Goal: Contribute content: Add original content to the website for others to see

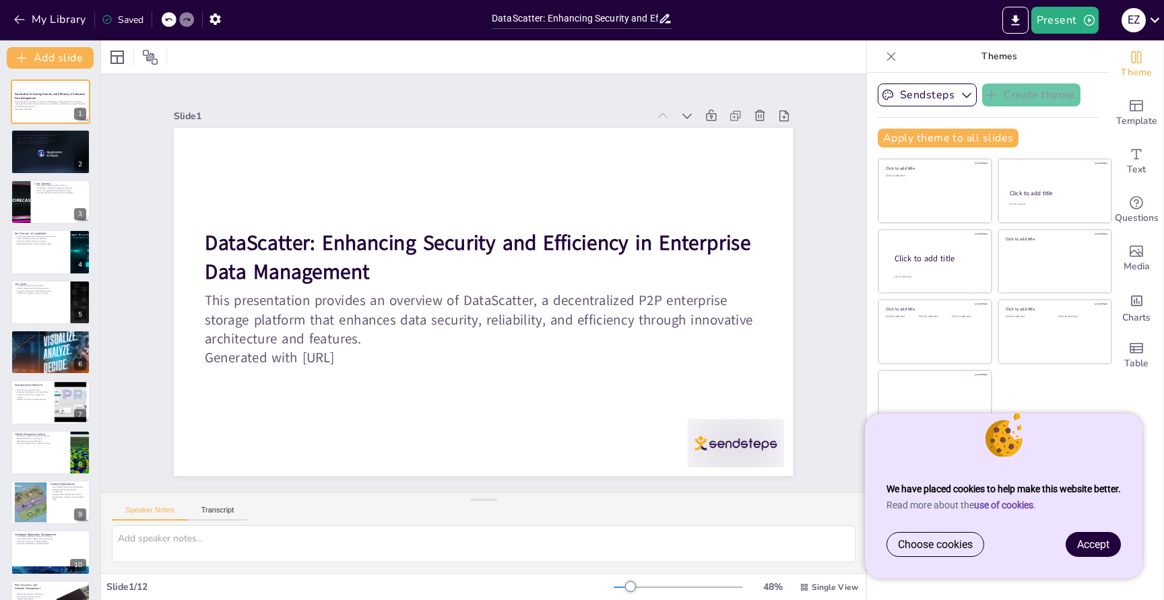
click at [1107, 544] on span "Accept" at bounding box center [1093, 544] width 32 height 13
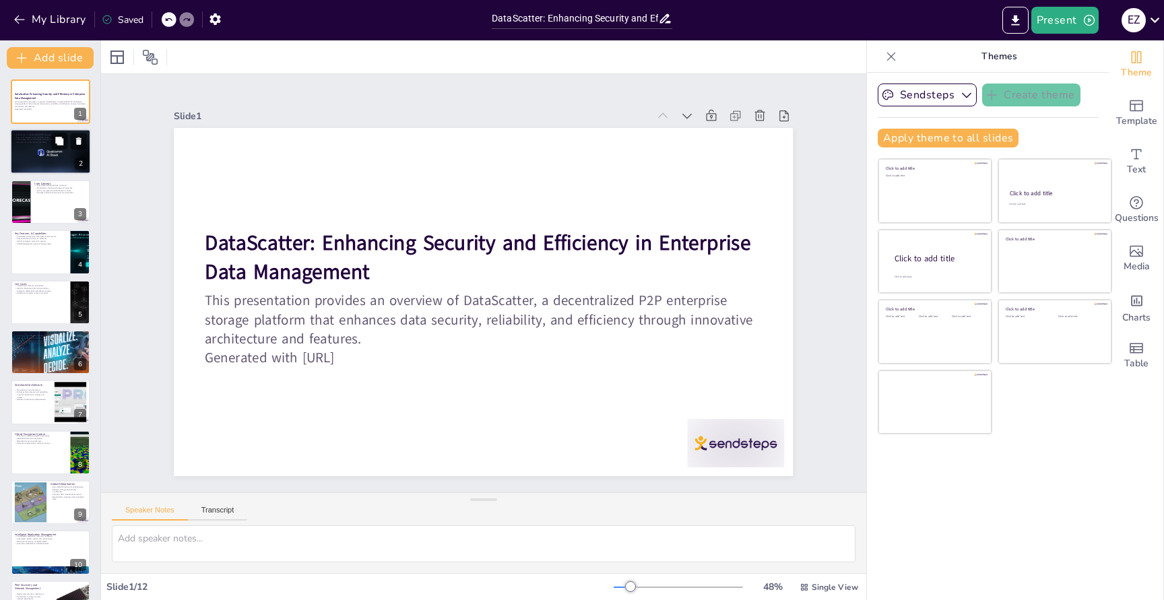
click at [41, 135] on p "DataScatter is a decentralized P2P storage network." at bounding box center [50, 135] width 73 height 3
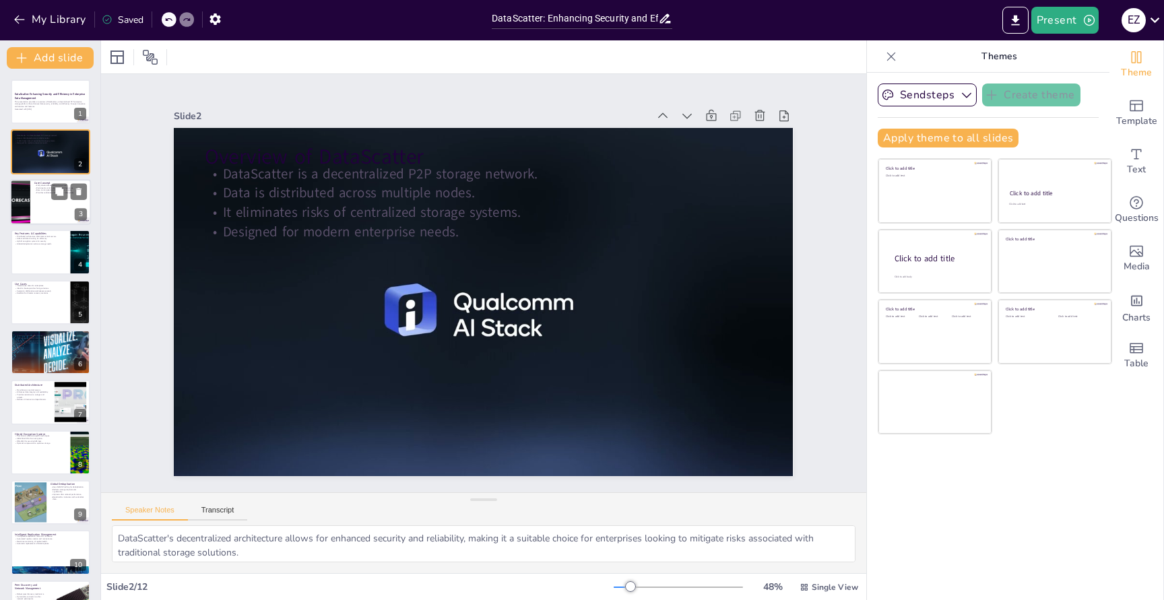
click at [29, 199] on div at bounding box center [20, 202] width 81 height 46
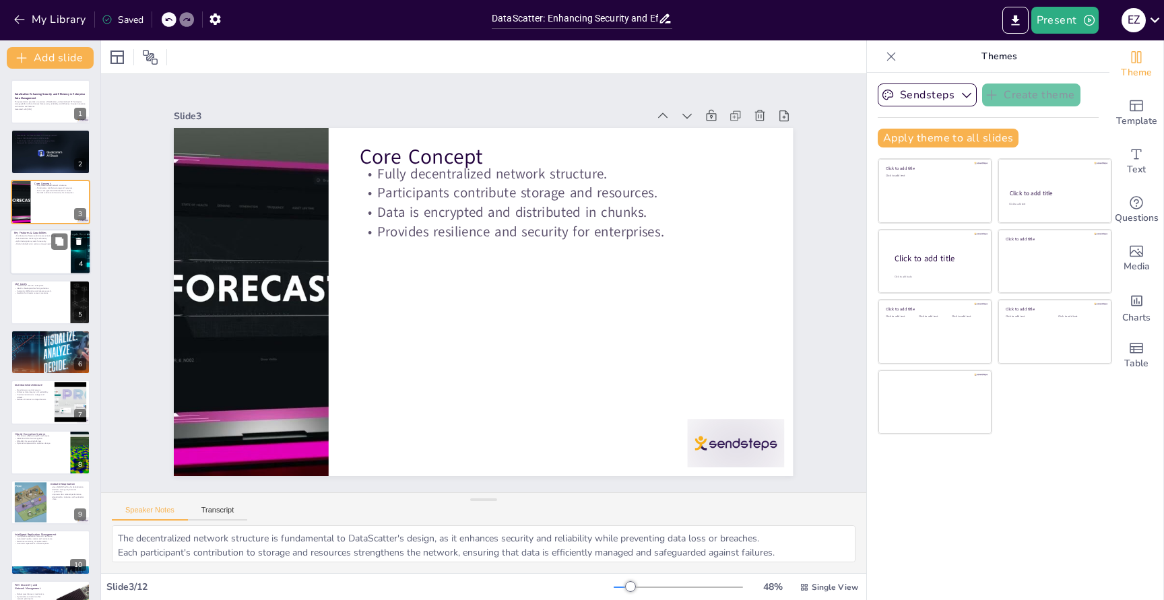
click at [32, 257] on div at bounding box center [50, 252] width 81 height 46
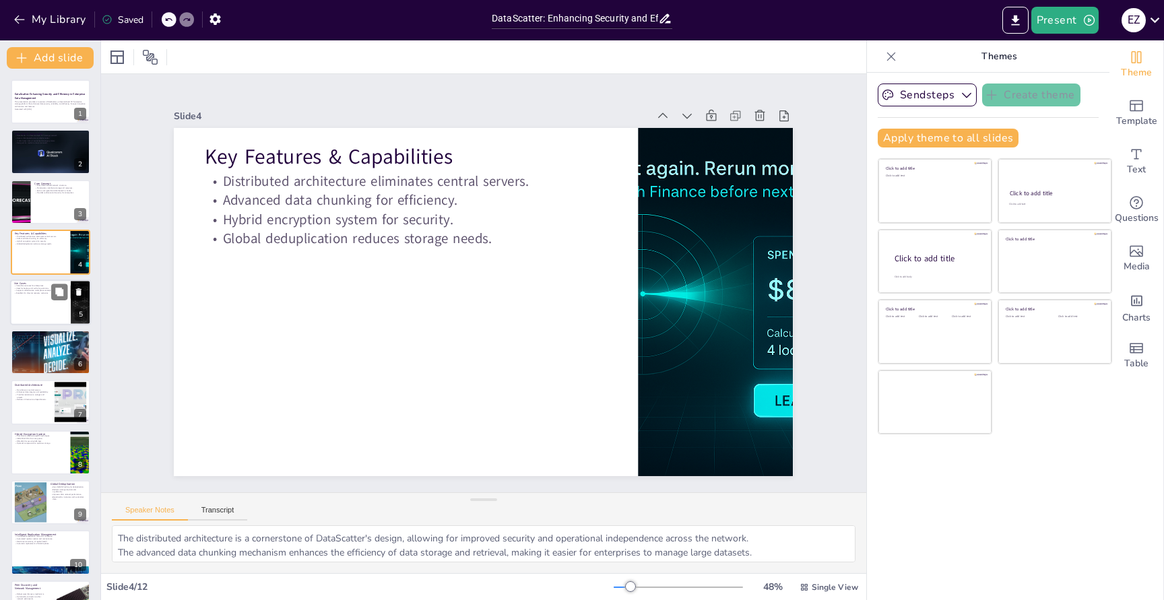
click at [34, 315] on div at bounding box center [50, 303] width 81 height 46
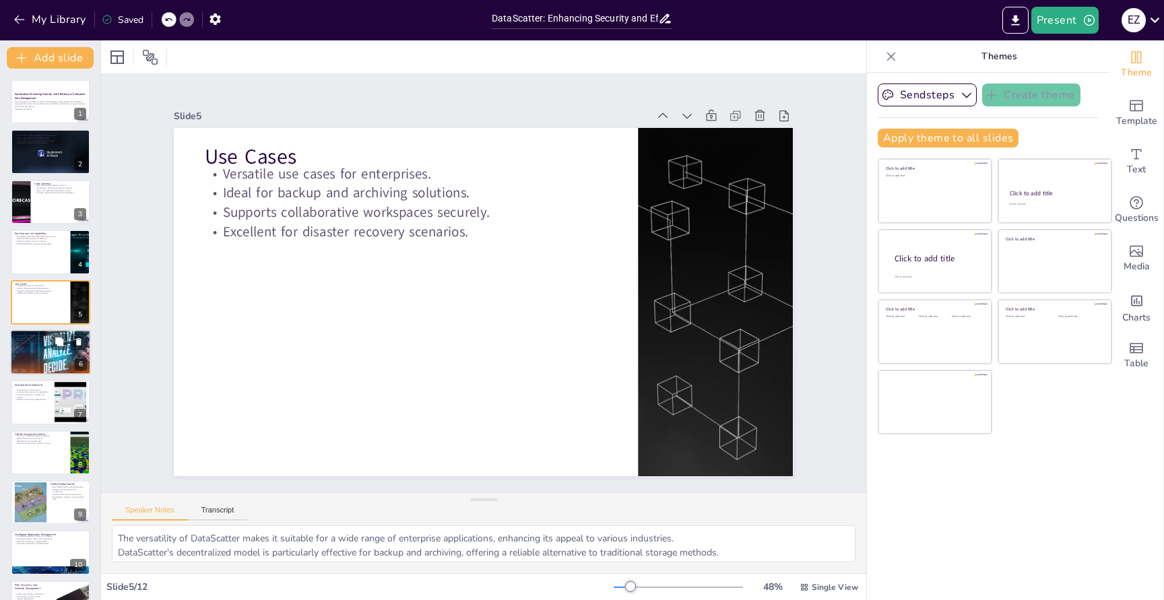
click at [34, 342] on p "Regulatory compliance with data control." at bounding box center [50, 341] width 73 height 3
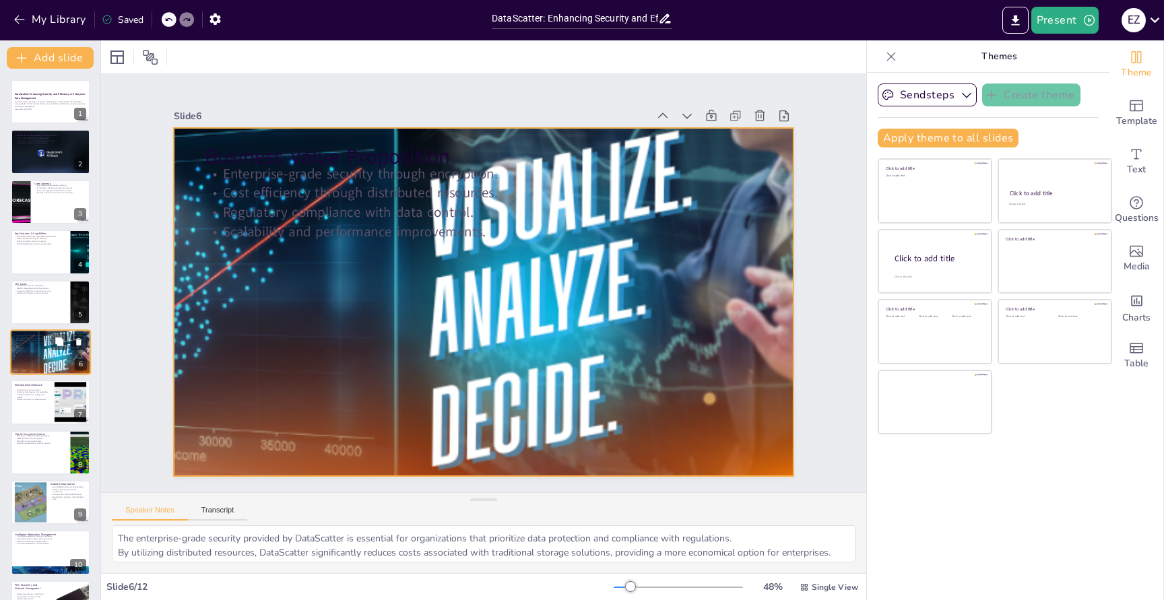
scroll to position [18, 0]
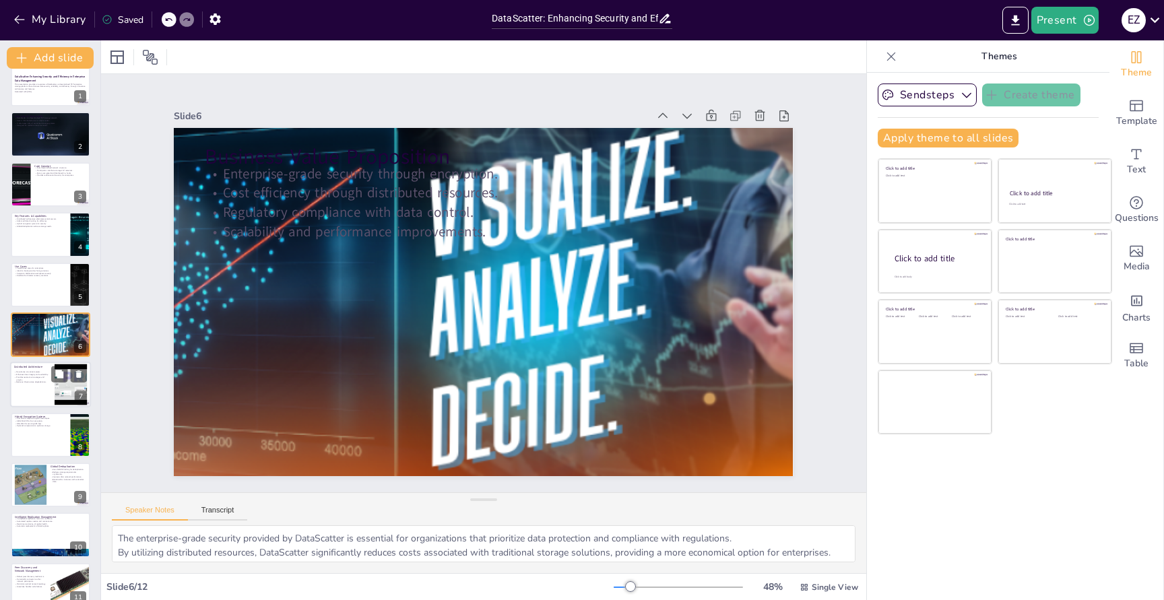
click at [31, 378] on p "Provides resistance to outages and attacks." at bounding box center [32, 378] width 36 height 5
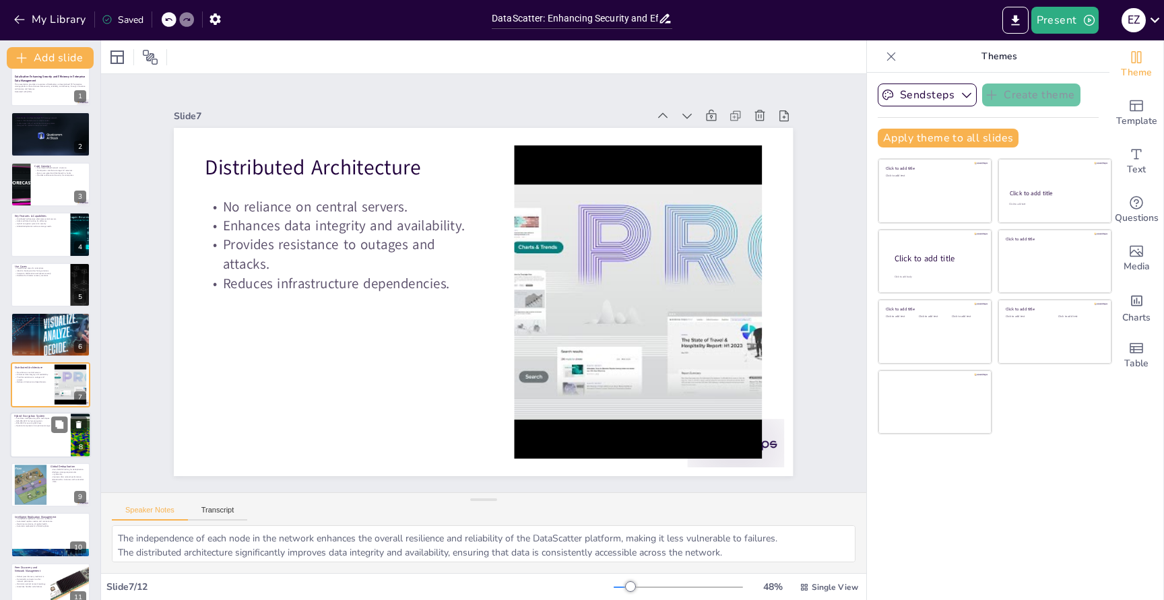
scroll to position [67, 0]
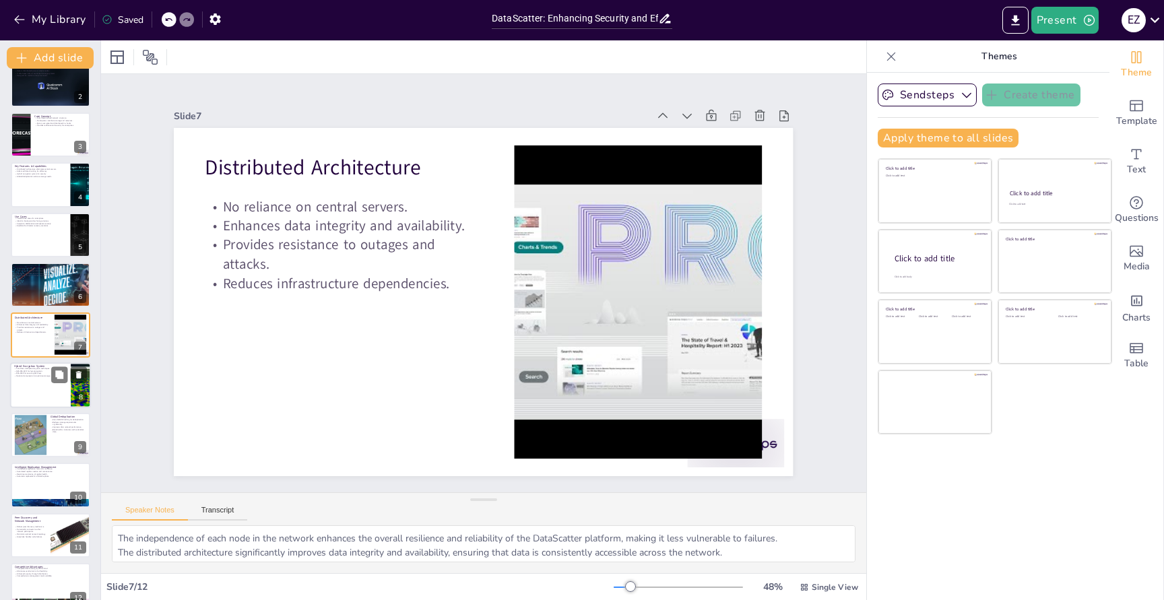
click at [37, 387] on div at bounding box center [50, 385] width 81 height 46
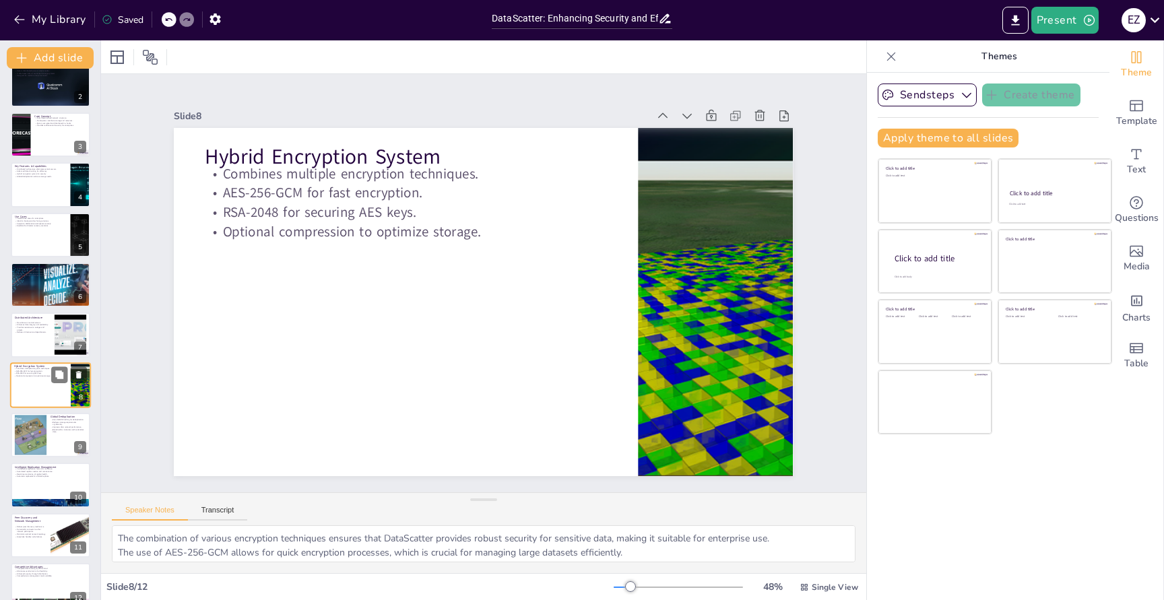
scroll to position [86, 0]
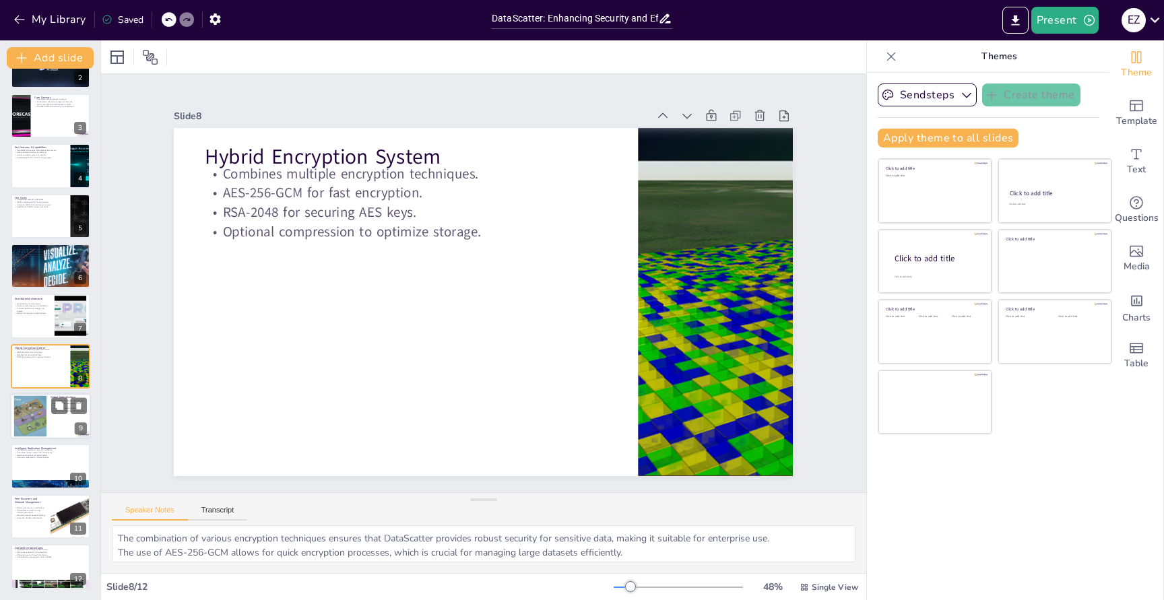
click at [34, 399] on div at bounding box center [30, 416] width 53 height 41
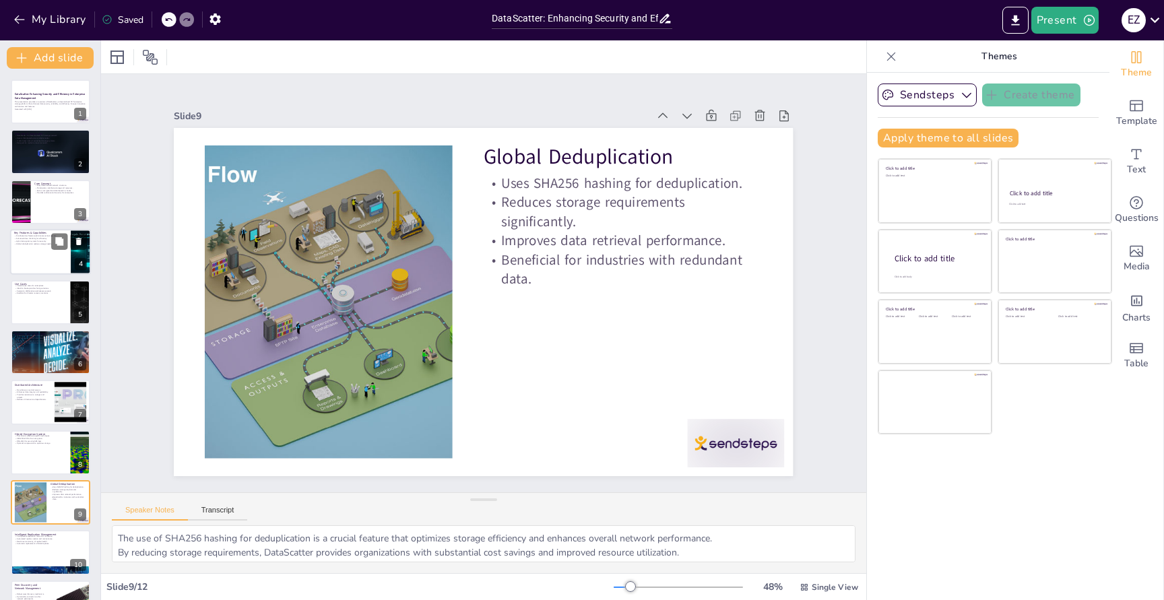
scroll to position [0, 0]
click at [53, 195] on button at bounding box center [59, 191] width 16 height 16
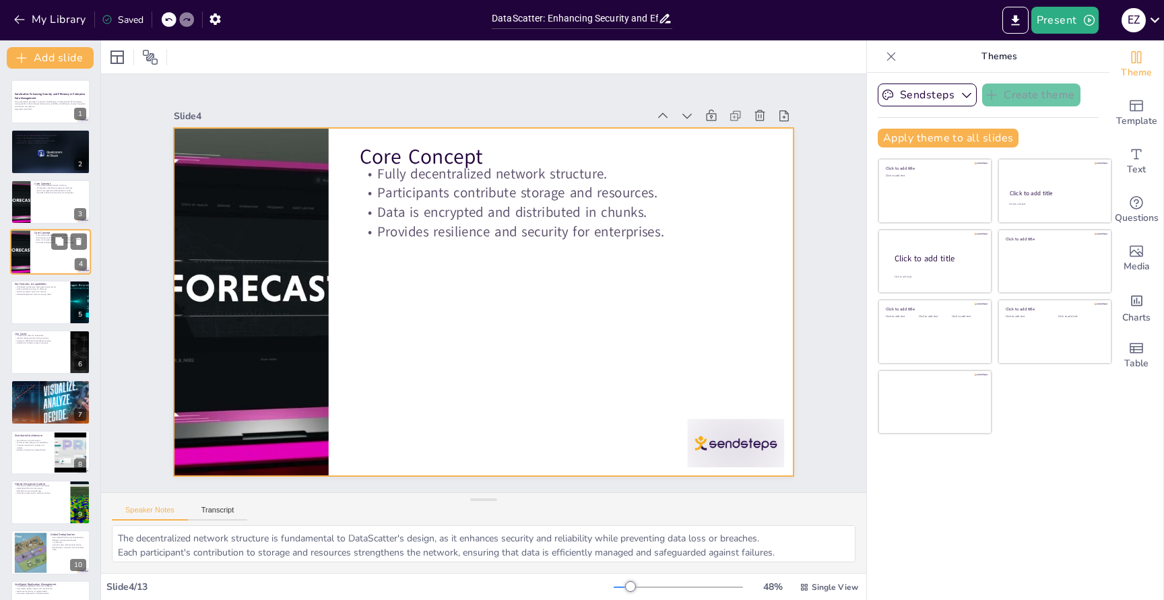
click at [31, 254] on div at bounding box center [50, 252] width 81 height 46
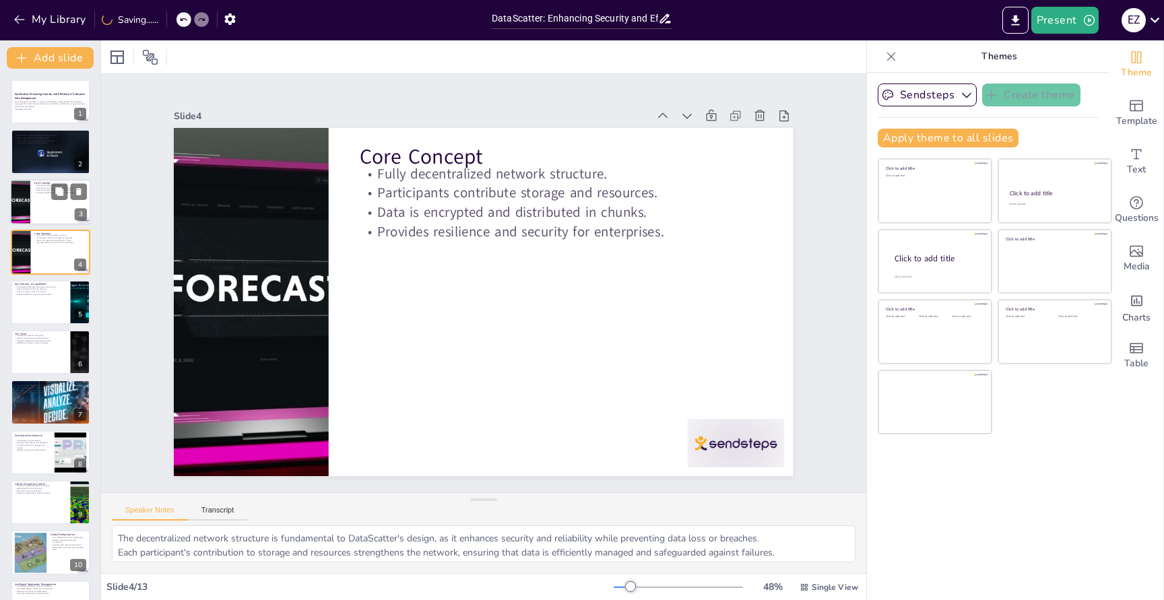
click at [32, 187] on div at bounding box center [50, 202] width 81 height 46
click at [39, 254] on div at bounding box center [50, 252] width 81 height 46
click at [33, 300] on div at bounding box center [50, 303] width 81 height 46
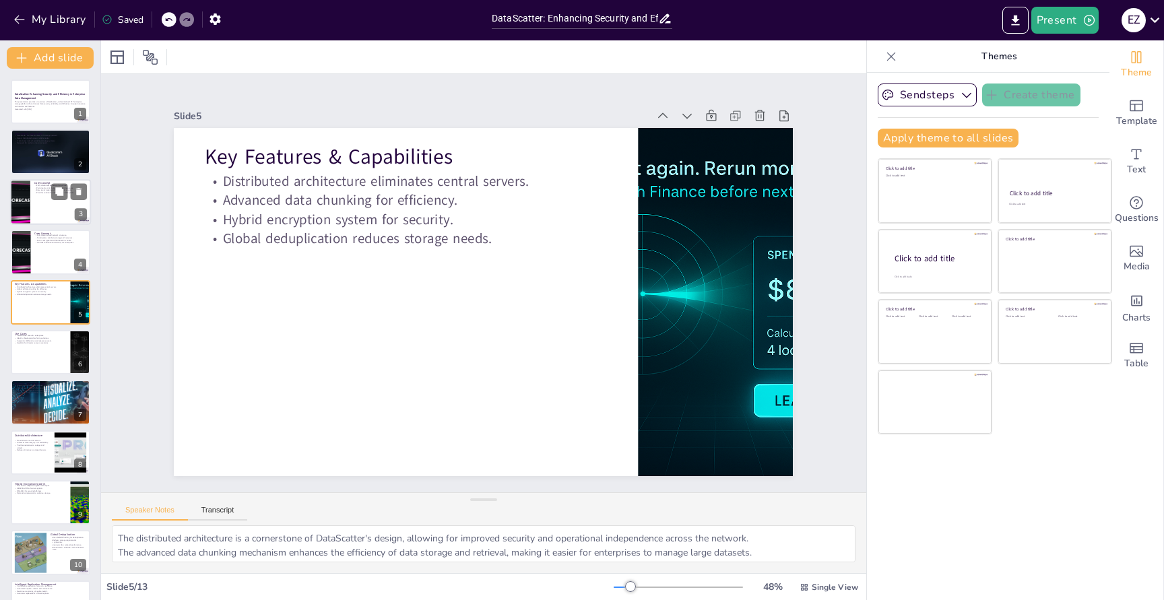
click at [41, 195] on div at bounding box center [50, 202] width 81 height 46
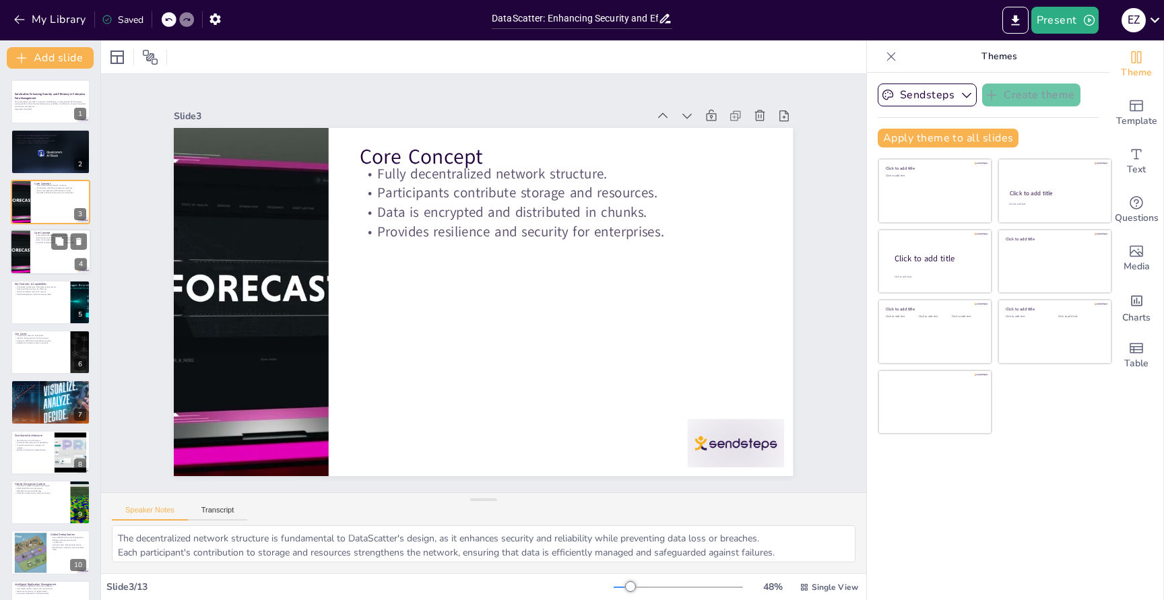
click at [32, 247] on div at bounding box center [50, 252] width 81 height 46
click at [79, 244] on icon at bounding box center [78, 241] width 5 height 7
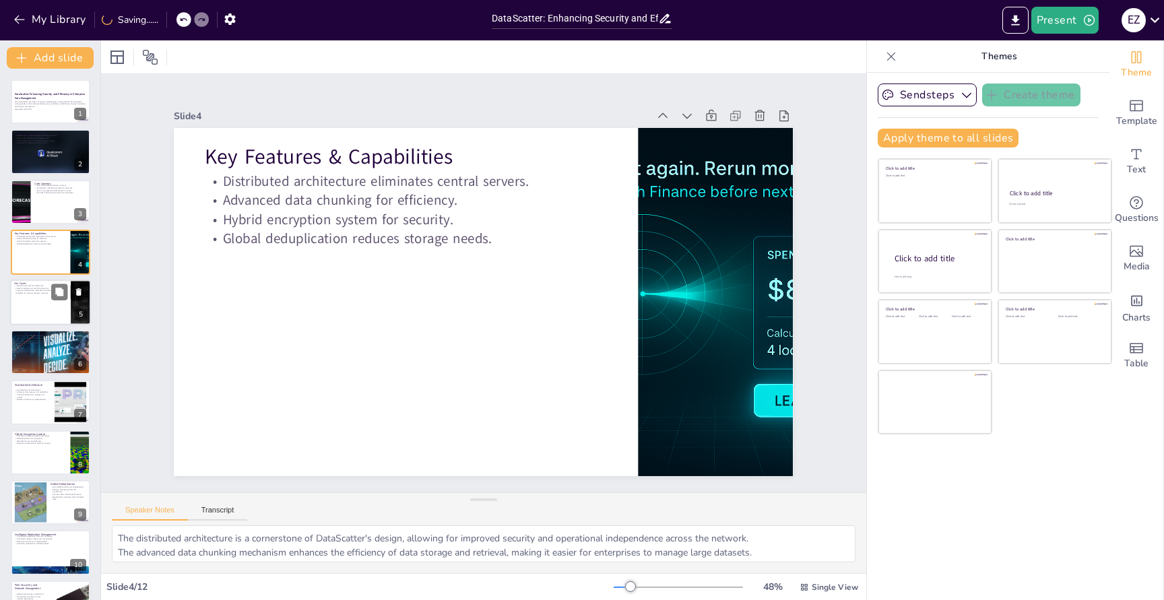
click at [19, 297] on div at bounding box center [50, 303] width 81 height 46
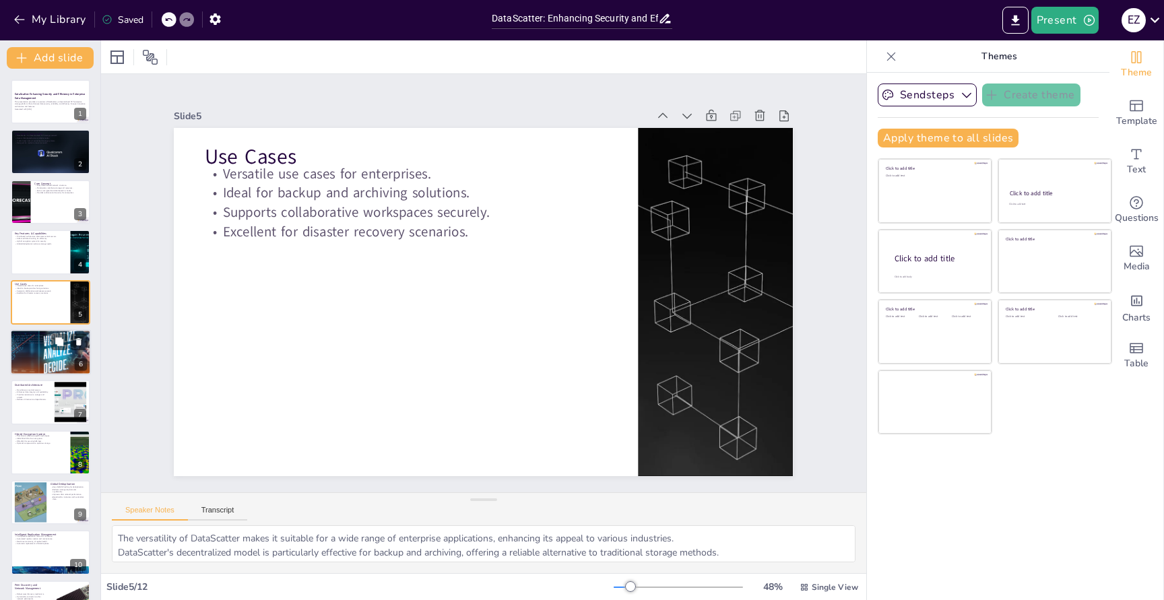
click at [18, 344] on p "Scalability and performance improvements." at bounding box center [50, 343] width 73 height 3
type textarea "The enterprise-grade security provided by DataScatter is essential for organiza…"
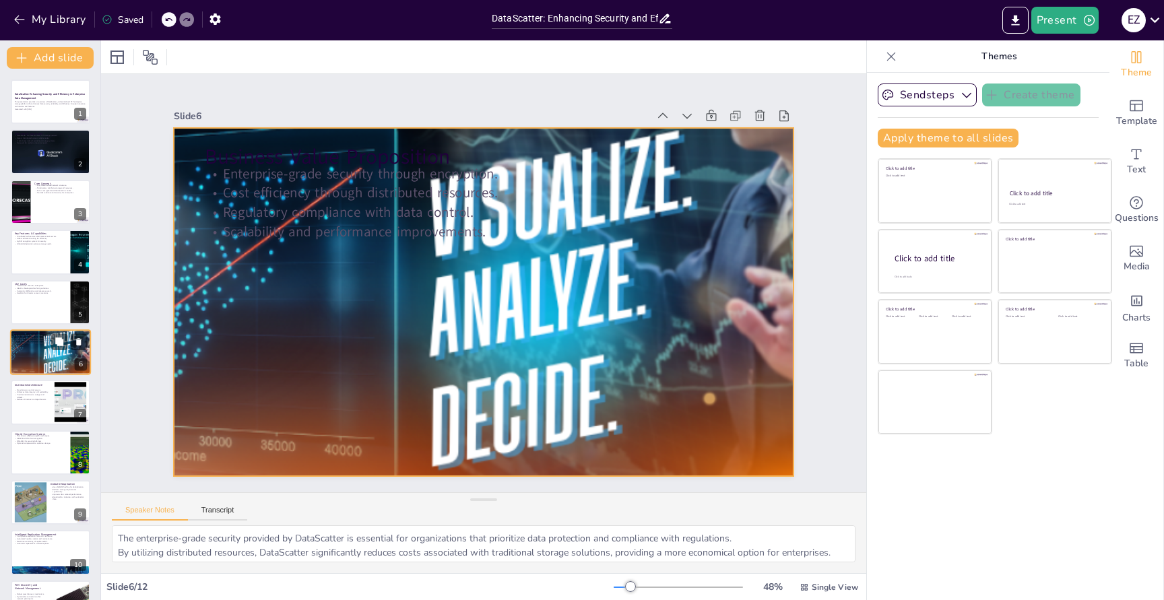
scroll to position [18, 0]
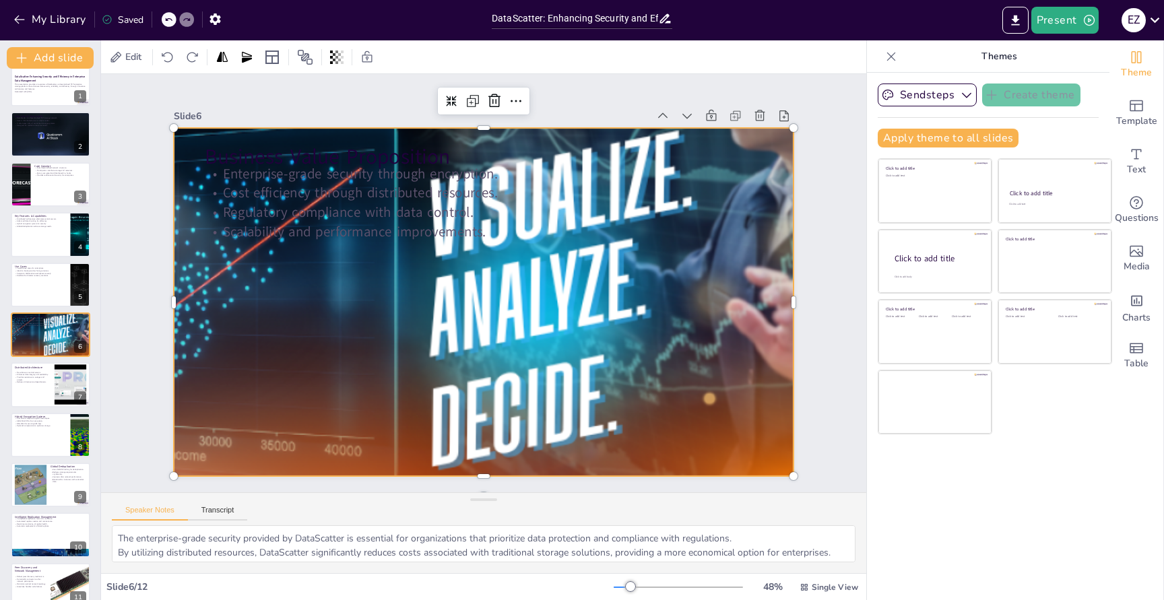
click at [446, 354] on div at bounding box center [482, 301] width 1119 height 459
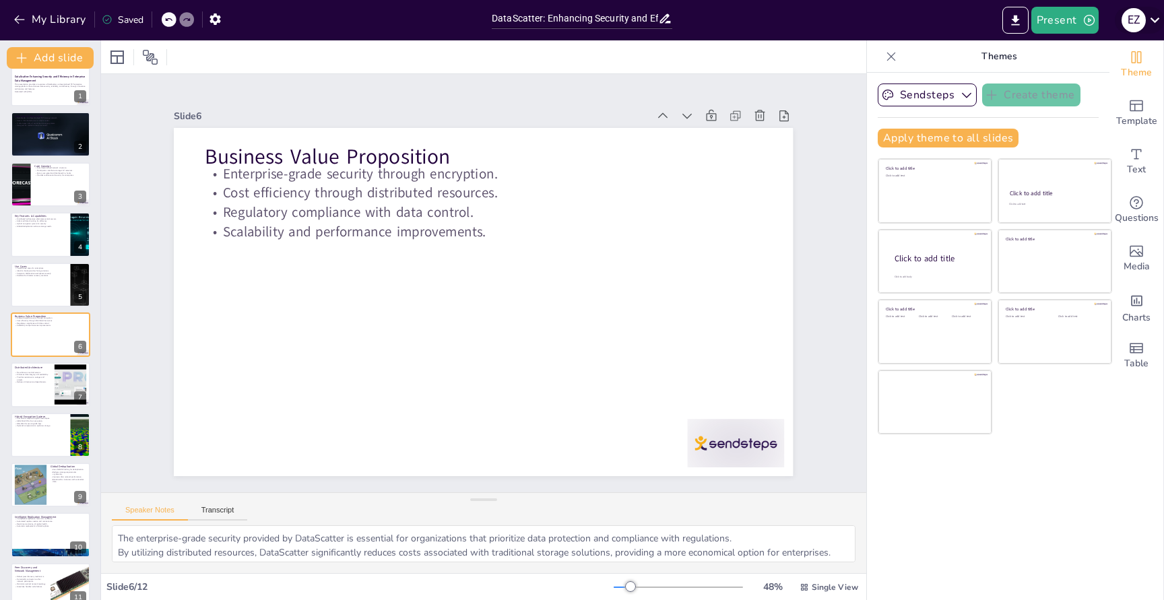
click at [1160, 23] on icon at bounding box center [1155, 20] width 18 height 18
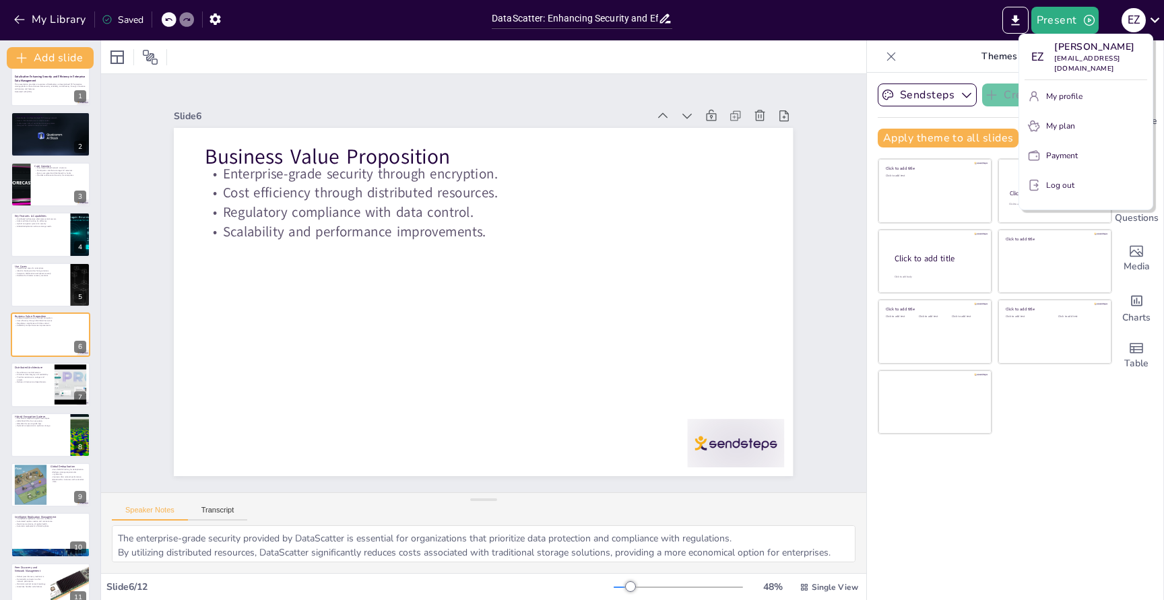
click at [1160, 23] on div at bounding box center [582, 300] width 1164 height 600
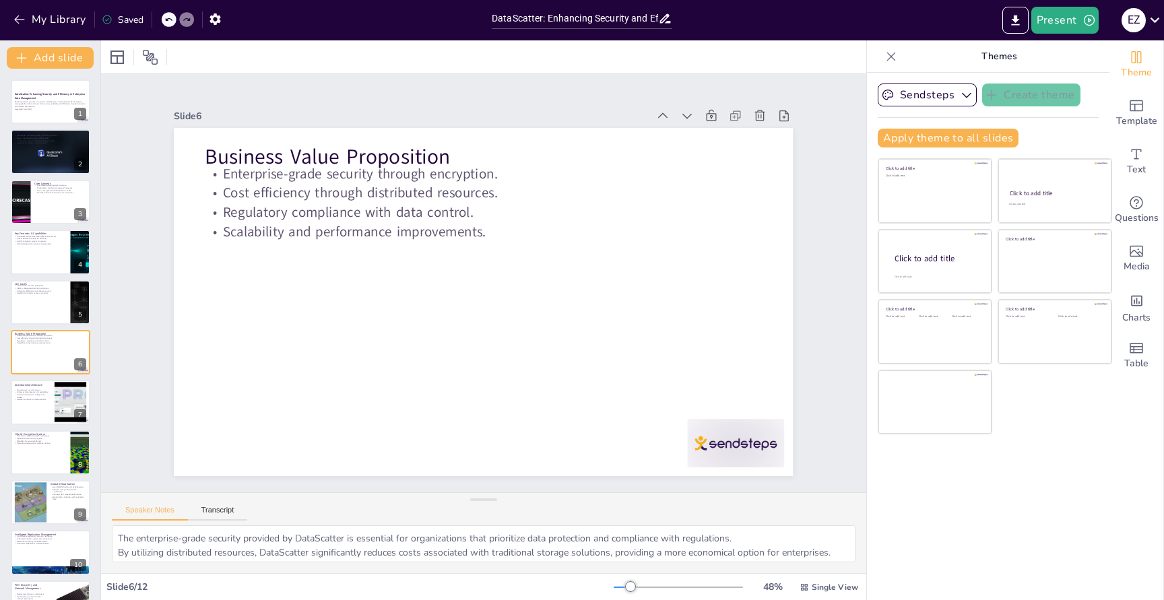
scroll to position [0, 0]
click at [211, 16] on icon "button" at bounding box center [215, 18] width 11 height 11
click at [220, 20] on icon "button" at bounding box center [215, 18] width 11 height 11
click at [42, 13] on button "My Library" at bounding box center [51, 20] width 82 height 22
